Goal: Information Seeking & Learning: Find specific fact

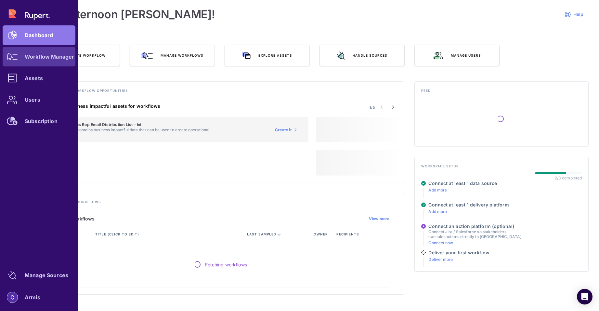
click at [14, 59] on icon at bounding box center [12, 56] width 11 height 7
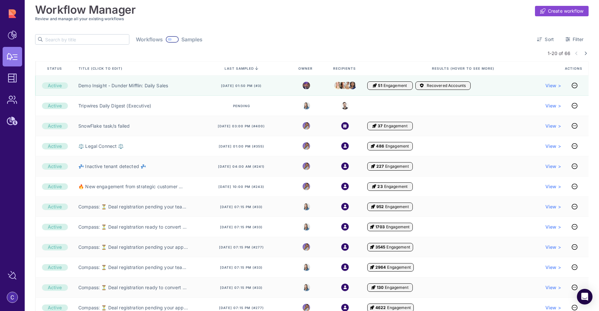
click at [70, 41] on input "text" at bounding box center [87, 39] width 84 height 10
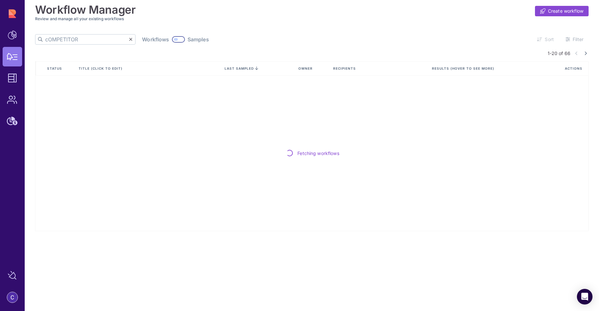
click at [61, 38] on input "cOMPETITOR" at bounding box center [87, 39] width 84 height 10
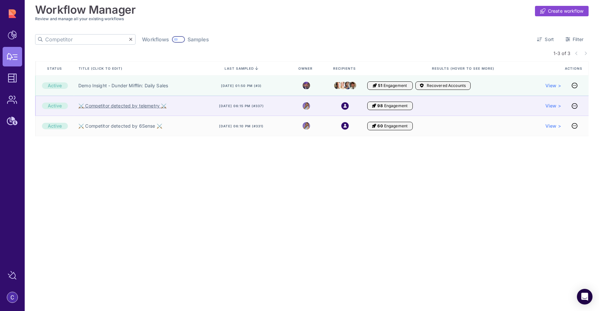
type input "Competitor"
click at [124, 109] on link "⚔️ Competitor detected by telemetry ⚔️" at bounding box center [122, 105] width 88 height 7
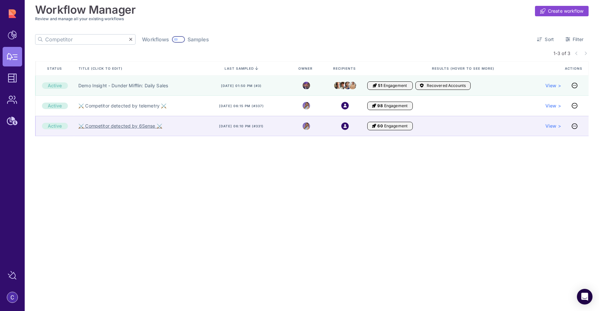
click at [113, 124] on link "⚔️ Competitor detected by 6Sense ⚔️" at bounding box center [120, 126] width 84 height 7
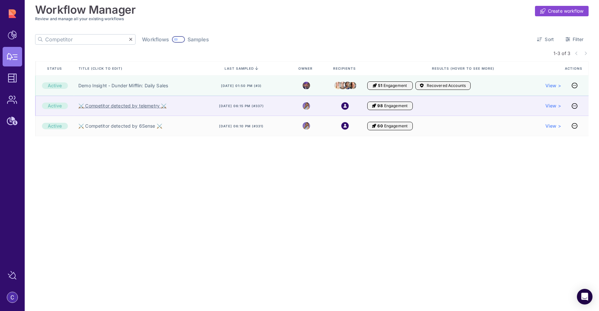
click at [140, 106] on link "⚔️ Competitor detected by telemetry ⚔️" at bounding box center [122, 105] width 88 height 7
